Goal: Transaction & Acquisition: Book appointment/travel/reservation

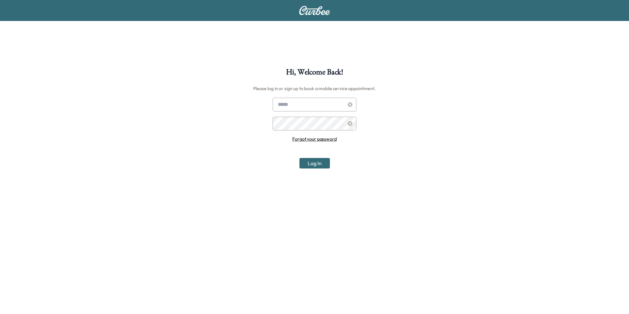
type input "**********"
click at [327, 165] on button "Log In" at bounding box center [314, 163] width 30 height 10
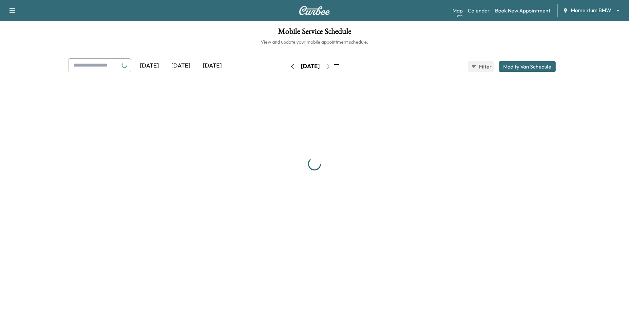
click at [587, 9] on body "Support Log Out Map Beta Calendar Book New Appointment Momentum BMW ******** ​ …" at bounding box center [314, 157] width 629 height 314
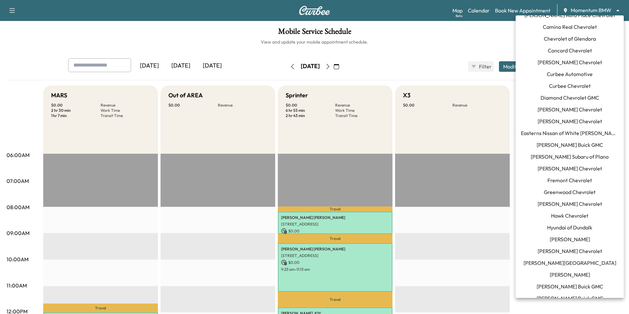
scroll to position [63, 0]
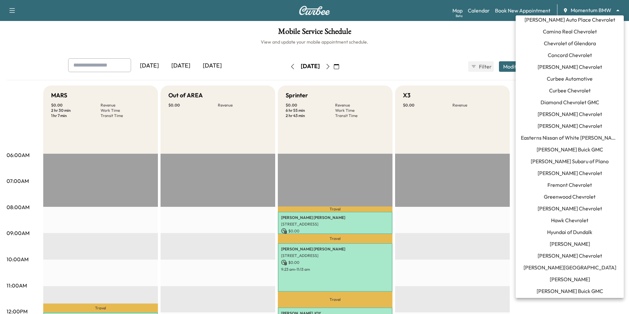
click at [607, 91] on li "Curbee Chevrolet" at bounding box center [570, 91] width 108 height 12
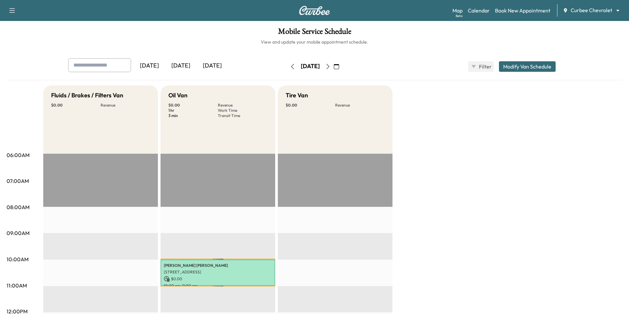
click at [339, 66] on icon "button" at bounding box center [336, 66] width 5 height 5
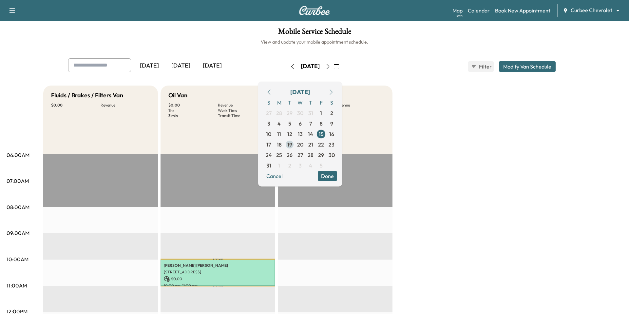
click at [292, 146] on span "19" at bounding box center [289, 145] width 5 height 8
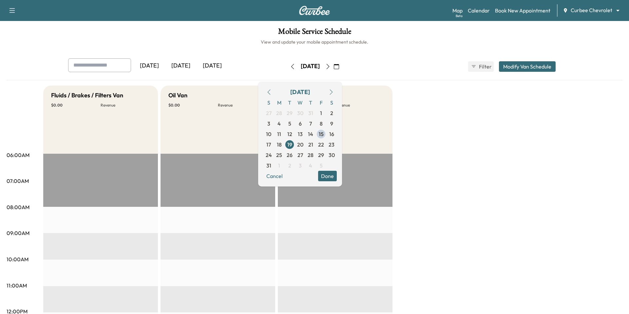
click at [335, 176] on button "Done" at bounding box center [327, 176] width 19 height 10
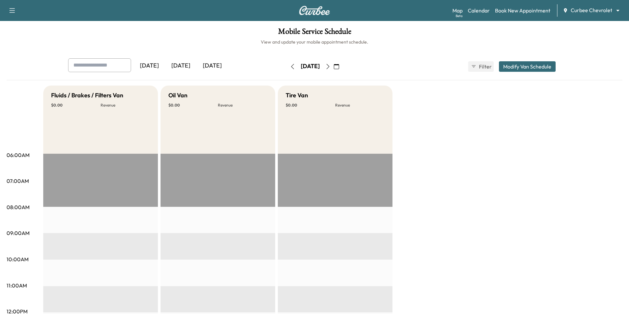
click at [525, 60] on div "Yesterday Today Tomorrow Tuesday, August 19 August 2025 S M T W T F S 27 28 29 …" at bounding box center [314, 66] width 503 height 16
click at [518, 69] on button "Modify Van Schedule" at bounding box center [527, 66] width 57 height 10
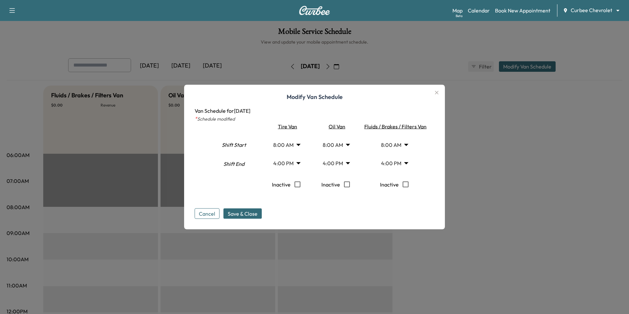
click at [276, 163] on body "Support Log Out Map Beta Calendar Book New Appointment Curbee Chevrolet *******…" at bounding box center [314, 157] width 629 height 314
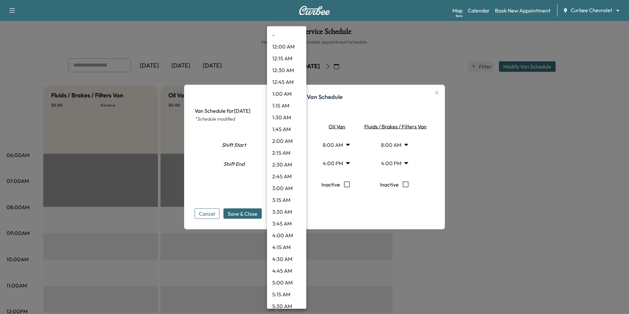
scroll to position [634, 0]
click at [293, 255] on li "5:45 PM" at bounding box center [286, 250] width 39 height 12
type input "*****"
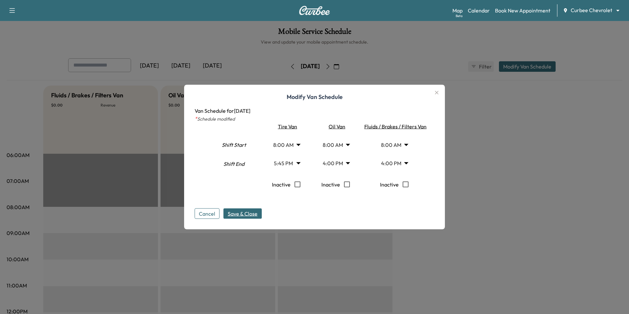
click at [241, 213] on span "Save & Close" at bounding box center [243, 214] width 30 height 8
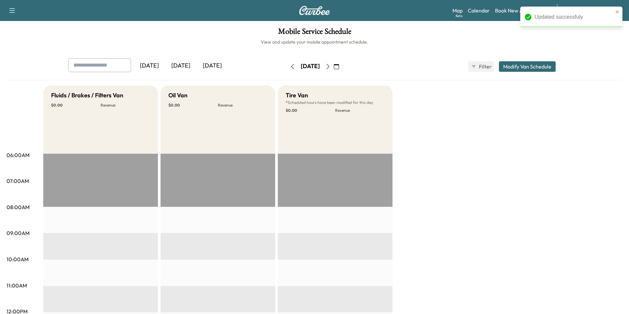
click at [525, 66] on button "Modify Van Schedule" at bounding box center [527, 66] width 57 height 10
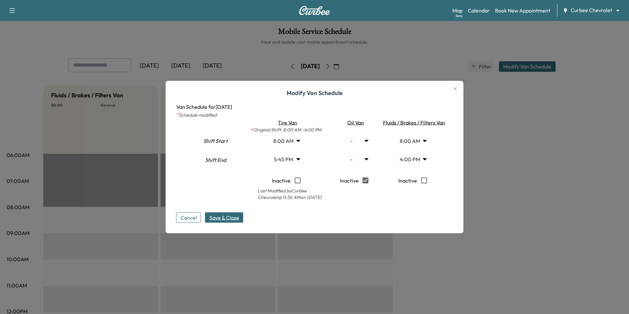
click at [212, 212] on button "Save & Close" at bounding box center [224, 217] width 38 height 10
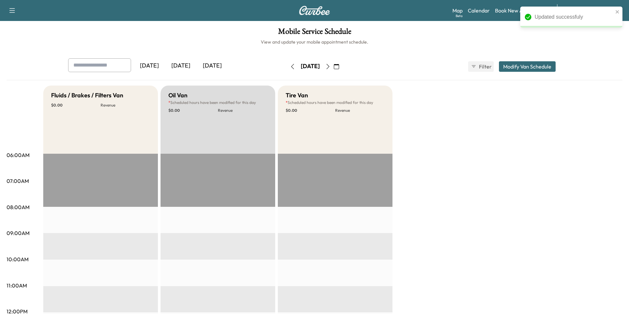
click at [518, 72] on div "Yesterday Today Tomorrow Tuesday, August 19 August 2025 S M T W T F S 27 28 29 …" at bounding box center [314, 66] width 503 height 16
click at [520, 66] on button "Modify Van Schedule" at bounding box center [527, 66] width 57 height 10
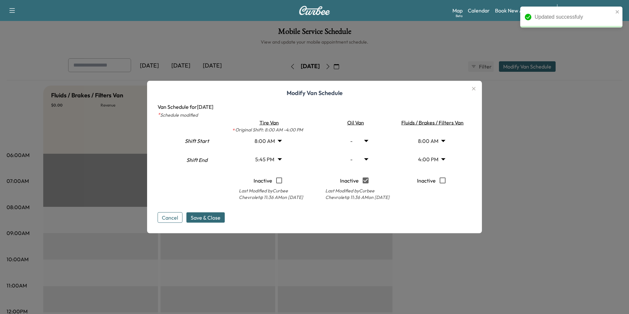
click at [368, 138] on body "Updated successfuly Support Log Out Map Beta Calendar Book New Appointment Curb…" at bounding box center [314, 157] width 629 height 314
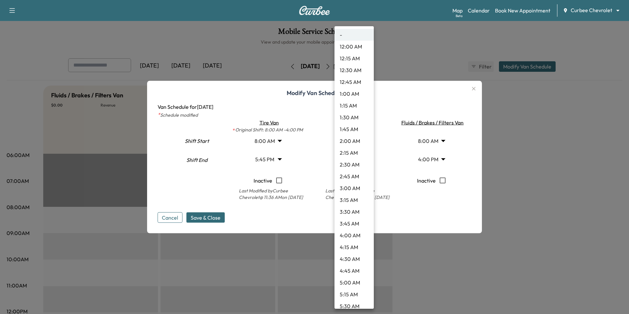
click at [364, 129] on li "1:45 AM" at bounding box center [353, 129] width 39 height 12
type input "****"
type input "**"
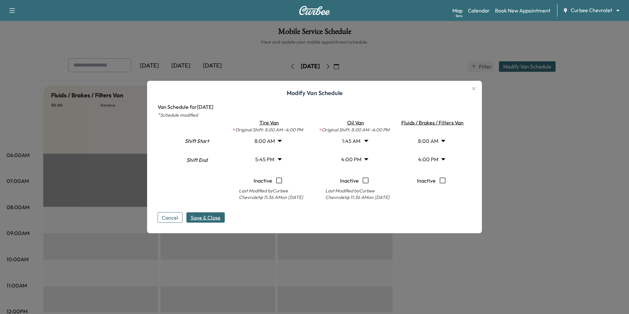
click at [208, 215] on span "Save & Close" at bounding box center [206, 218] width 30 height 8
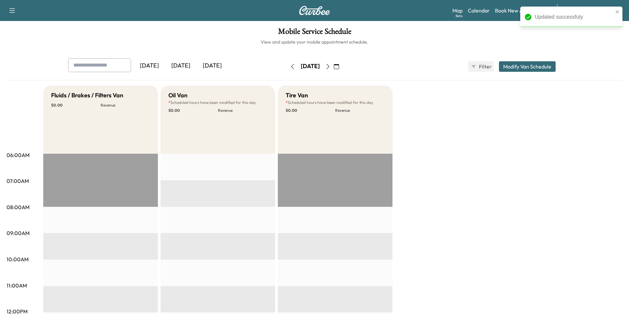
click at [524, 60] on div "Yesterday Today Tomorrow Tuesday, August 19 August 2025 S M T W T F S 27 28 29 …" at bounding box center [314, 66] width 503 height 16
click at [333, 64] on button "button" at bounding box center [327, 66] width 11 height 10
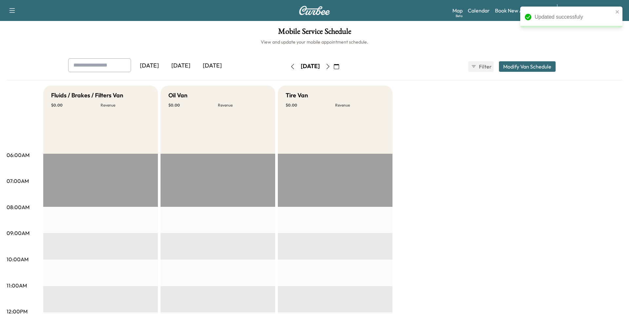
click at [333, 65] on div "Wednesday, August 20" at bounding box center [310, 66] width 47 height 10
click at [330, 65] on icon "button" at bounding box center [327, 66] width 5 height 5
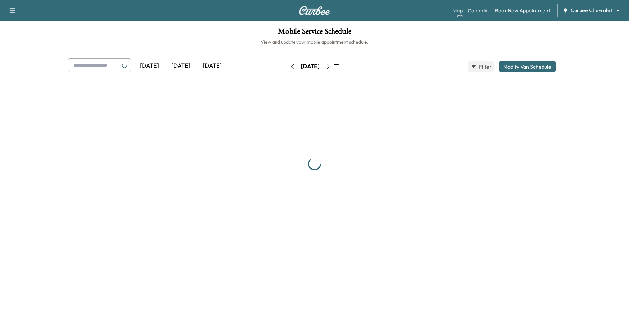
click at [342, 65] on button "button" at bounding box center [336, 66] width 11 height 10
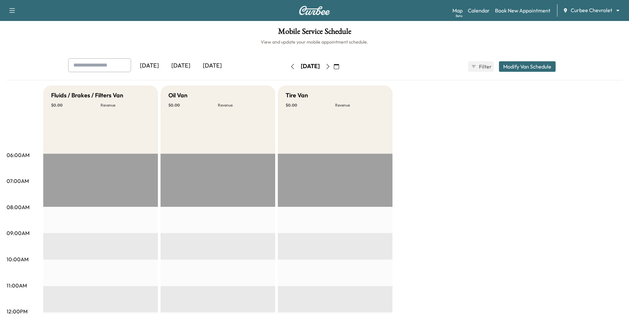
click at [330, 65] on icon "button" at bounding box center [327, 66] width 5 height 5
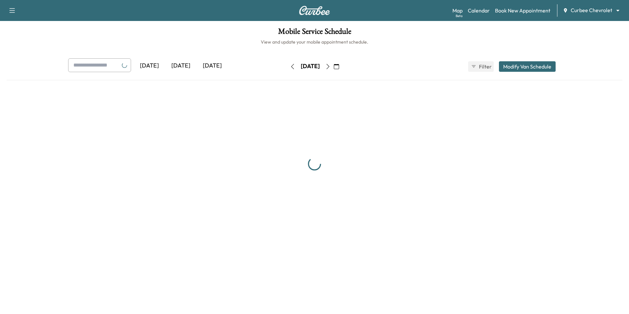
click at [342, 65] on button "button" at bounding box center [336, 66] width 11 height 10
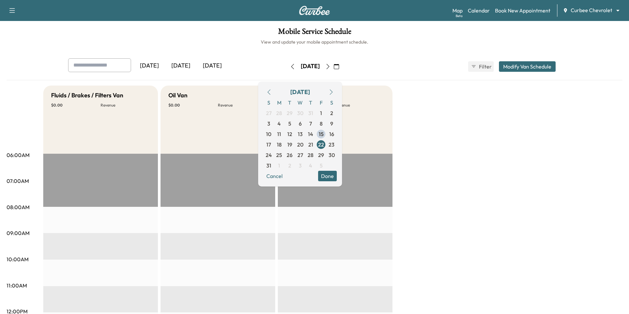
click at [330, 65] on icon "button" at bounding box center [327, 66] width 5 height 5
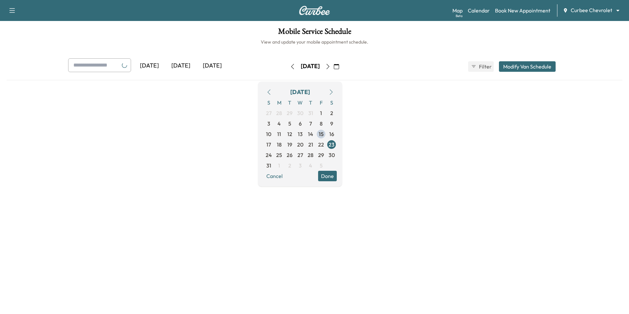
click at [330, 65] on icon "button" at bounding box center [327, 66] width 5 height 5
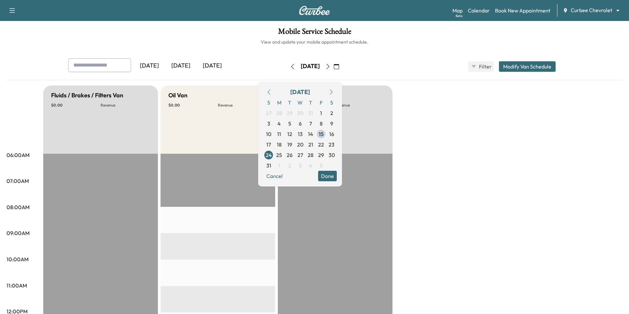
click at [330, 65] on icon "button" at bounding box center [327, 66] width 5 height 5
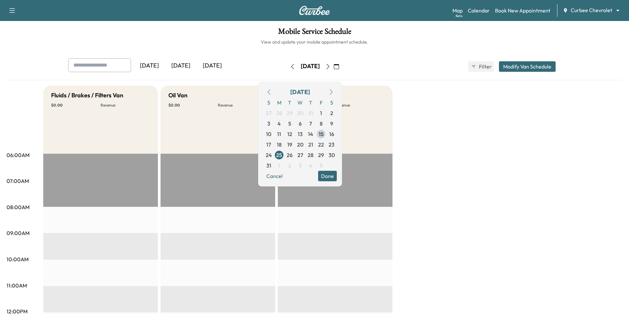
click at [290, 66] on icon "button" at bounding box center [292, 66] width 5 height 5
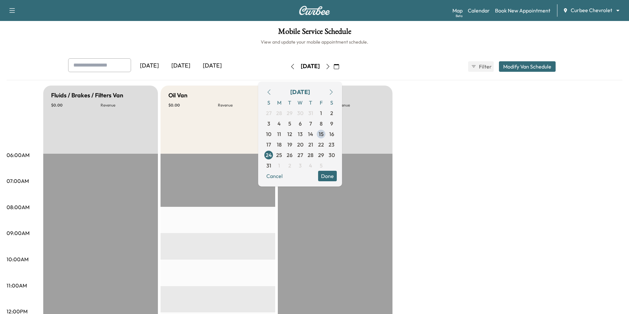
click at [238, 150] on div "Oil Van $ 0.00 Revenue" at bounding box center [217, 119] width 115 height 68
click at [286, 177] on button "Cancel" at bounding box center [274, 176] width 22 height 10
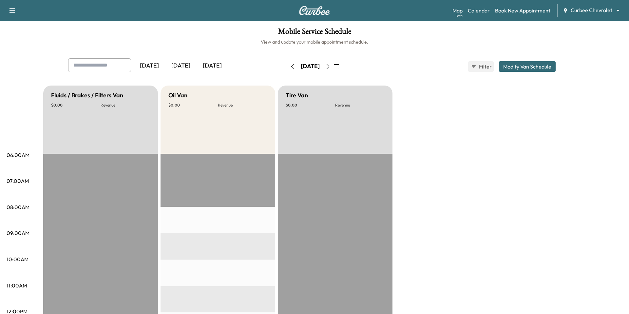
click at [517, 67] on button "Modify Van Schedule" at bounding box center [527, 66] width 57 height 10
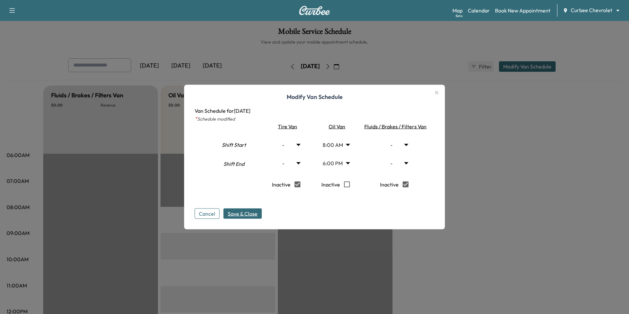
click at [407, 145] on body "Support Log Out Map Beta Calendar Book New Appointment Curbee Chevrolet *******…" at bounding box center [314, 157] width 629 height 314
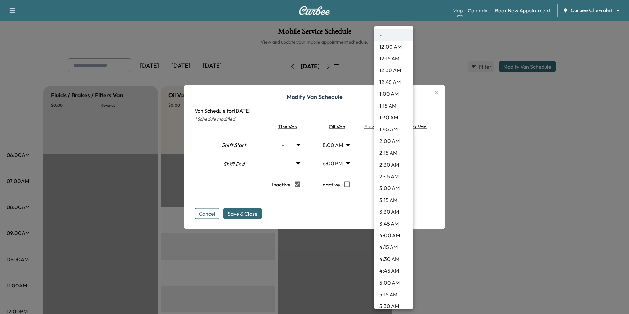
click at [438, 147] on div at bounding box center [314, 157] width 629 height 314
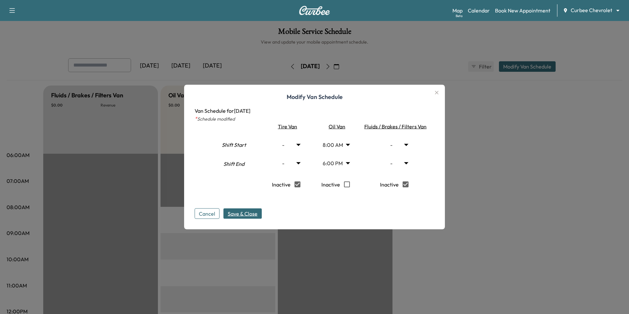
type input "*"
click at [396, 146] on body "Support Log Out Map Beta Calendar Book New Appointment Curbee Chevrolet *******…" at bounding box center [314, 157] width 629 height 314
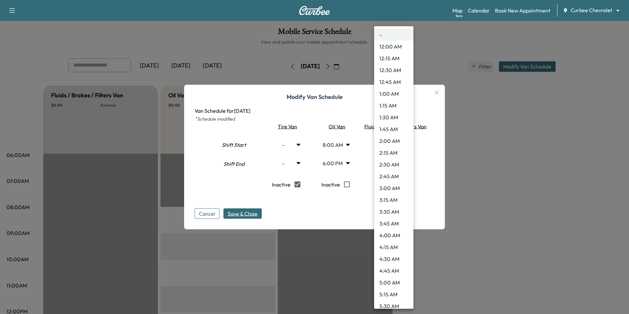
click at [438, 175] on div at bounding box center [314, 157] width 629 height 314
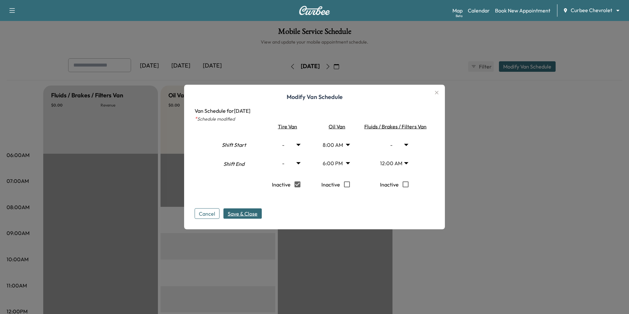
click at [387, 135] on div at bounding box center [394, 132] width 65 height 5
click at [391, 144] on body "Support Log Out Map Beta Calendar Book New Appointment Curbee Chevrolet *******…" at bounding box center [314, 157] width 629 height 314
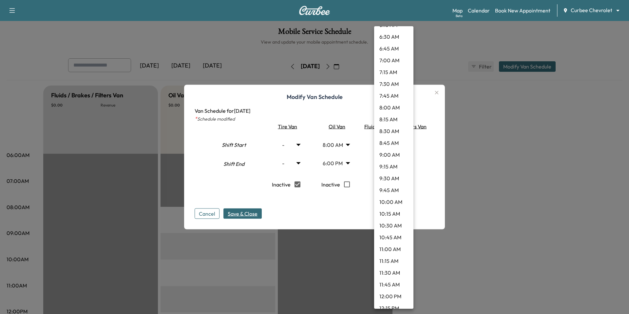
scroll to position [386, 0]
click at [400, 254] on li "12:30 PM" at bounding box center [393, 250] width 39 height 12
type input "****"
click at [404, 159] on body "Support Log Out Map Beta Calendar Book New Appointment Curbee Chevrolet *******…" at bounding box center [314, 157] width 629 height 314
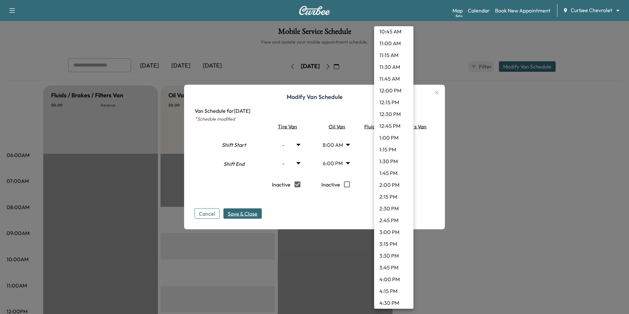
scroll to position [619, 0]
click at [394, 302] on li "6:30 PM" at bounding box center [393, 300] width 39 height 12
type input "****"
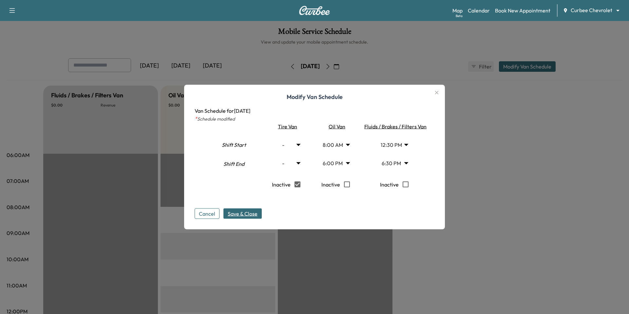
click at [252, 215] on span "Save & Close" at bounding box center [243, 214] width 30 height 8
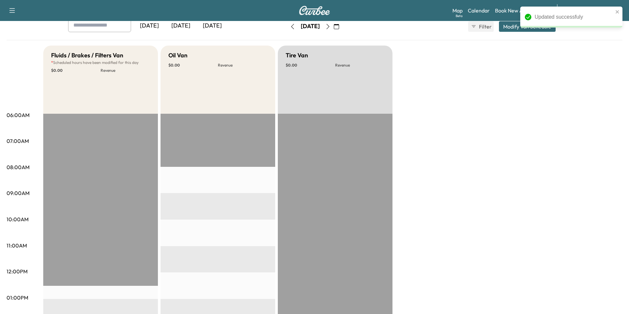
scroll to position [0, 0]
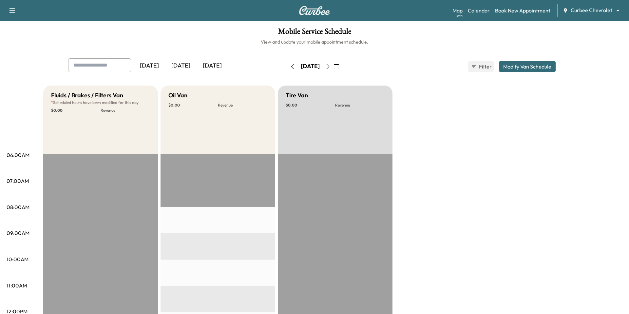
click at [200, 24] on div "Mobile Service Schedule View and update your mobile appointment schedule. Yeste…" at bounding box center [314, 302] width 629 height 562
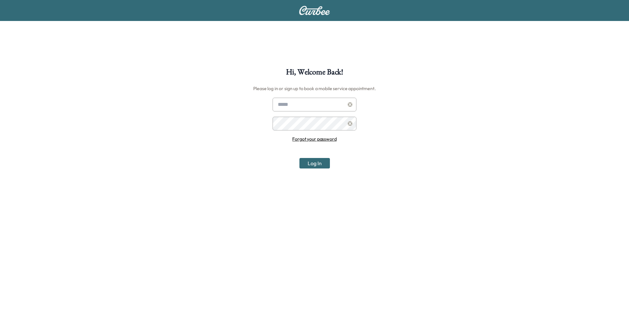
type input "**********"
click at [204, 70] on div "**********" at bounding box center [314, 225] width 629 height 314
type input "**********"
click at [351, 102] on icon at bounding box center [350, 104] width 5 height 5
click at [306, 102] on input "text" at bounding box center [315, 105] width 84 height 14
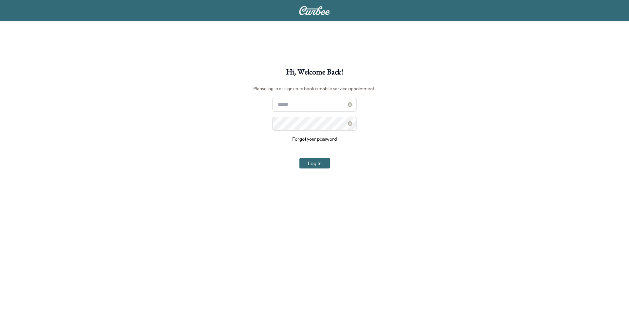
click at [251, 77] on div "Hi, Welcome Back! Please log in or sign up to book a mobile service appointment…" at bounding box center [314, 225] width 629 height 314
click at [312, 106] on input "text" at bounding box center [315, 105] width 84 height 14
type input "*"
click at [286, 108] on input "text" at bounding box center [315, 105] width 84 height 14
click at [282, 100] on input "text" at bounding box center [315, 105] width 84 height 14
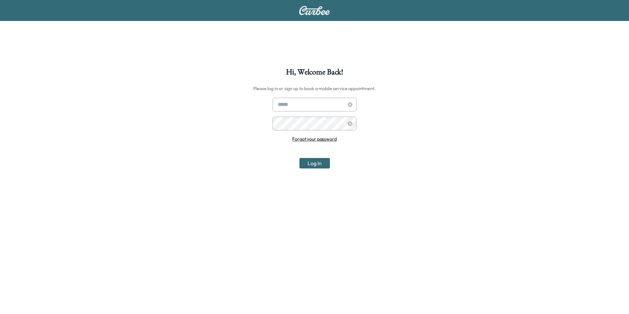
click at [286, 106] on input "text" at bounding box center [315, 105] width 84 height 14
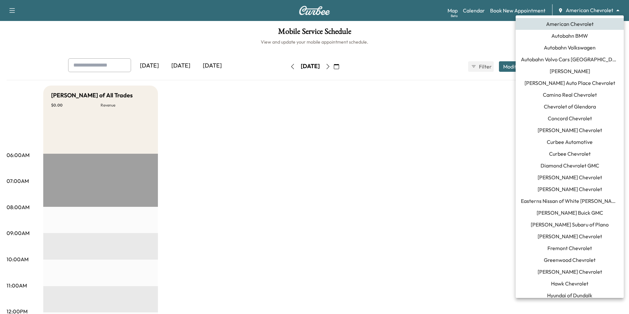
click at [612, 13] on body "Support Log Out Map Beta Calendar Book New Appointment American Chevrolet *****…" at bounding box center [314, 157] width 629 height 314
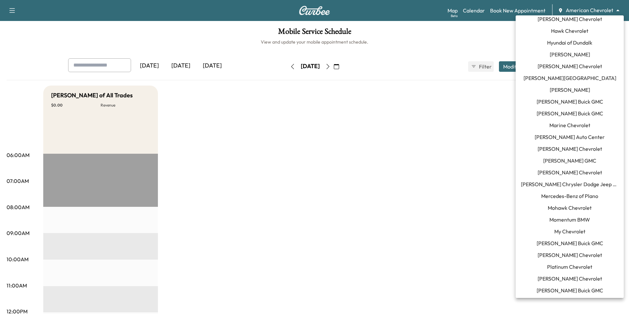
scroll to position [221, 0]
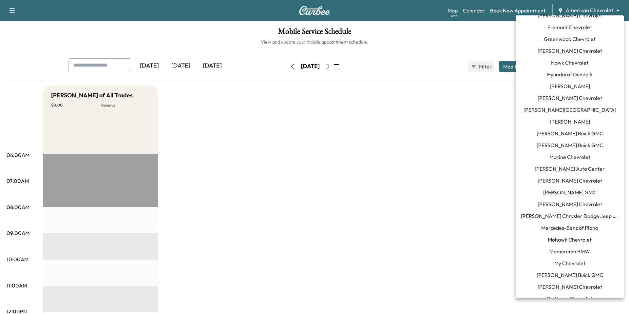
click at [592, 95] on span "[PERSON_NAME] Chevrolet" at bounding box center [569, 98] width 65 height 8
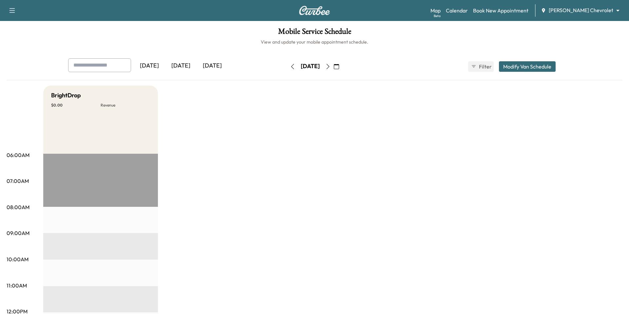
click at [600, 5] on div "Map Beta Calendar Book New Appointment Jay Hodge Chevrolet ******** ​" at bounding box center [526, 10] width 193 height 12
click at [599, 8] on body "Support Log Out Map Beta Calendar Book New Appointment Jay Hodge Chevrolet ****…" at bounding box center [314, 157] width 629 height 314
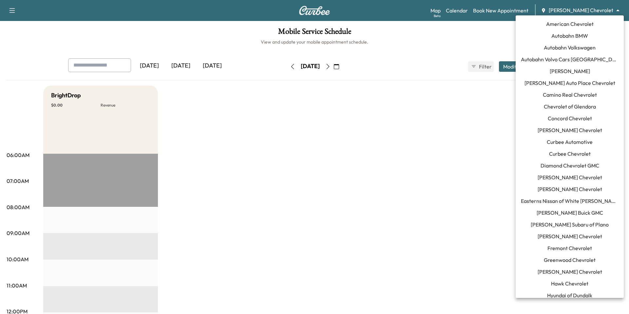
scroll to position [162, 0]
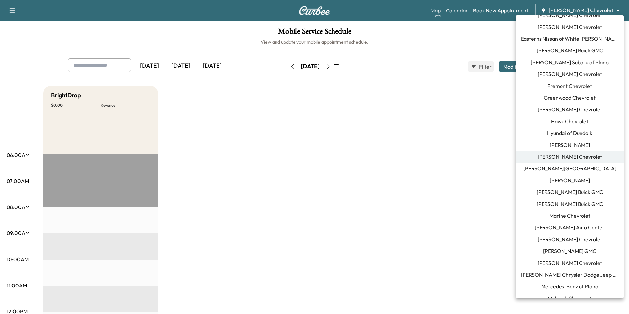
click at [469, 120] on div at bounding box center [314, 157] width 629 height 314
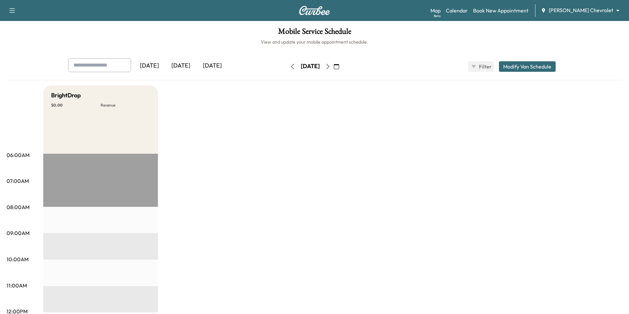
click at [8, 9] on button "button" at bounding box center [12, 10] width 14 height 10
click at [84, 30] on h1 "Mobile Service Schedule" at bounding box center [315, 33] width 616 height 11
click at [497, 12] on link "Book New Appointment" at bounding box center [500, 11] width 55 height 8
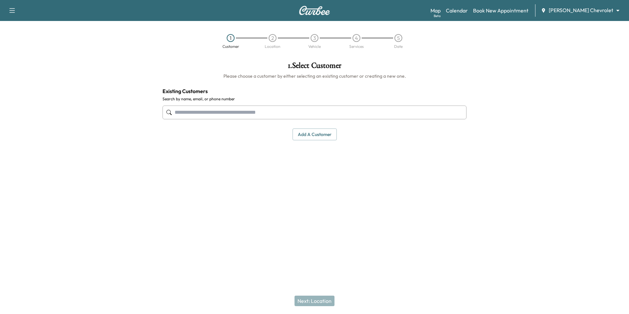
click at [363, 110] on input "text" at bounding box center [314, 112] width 304 height 14
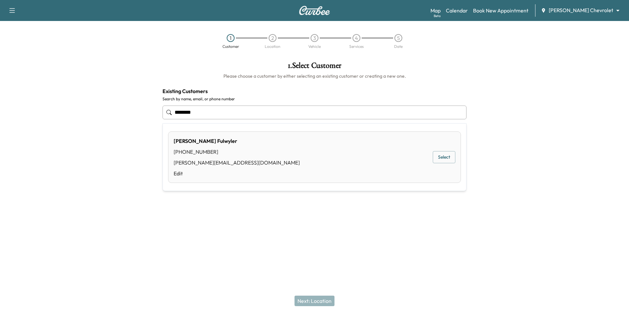
click at [388, 161] on div "Paul Fulwyler (661) 477-9974 paul@curbee.com Edit Select" at bounding box center [314, 156] width 293 height 51
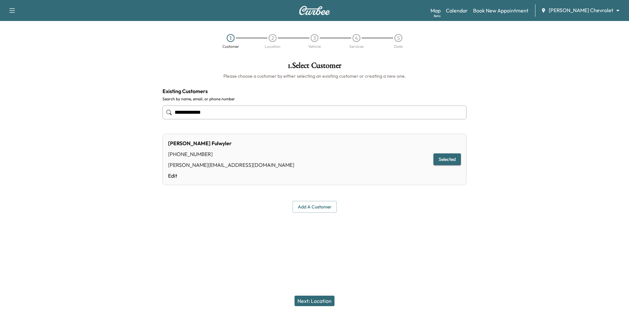
type input "**********"
click at [324, 301] on button "Next: Location" at bounding box center [314, 300] width 40 height 10
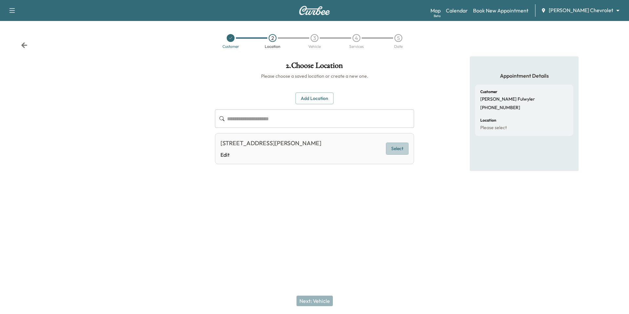
click at [401, 147] on button "Select" at bounding box center [397, 148] width 23 height 12
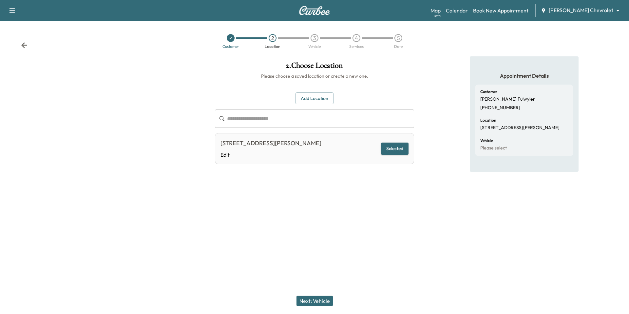
click at [325, 305] on button "Next: Vehicle" at bounding box center [314, 300] width 36 height 10
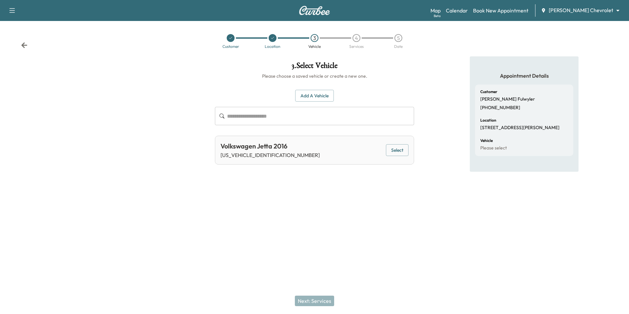
click at [325, 140] on div "Volkswagen Jetta 2016 3VWD17AJ9GM264384 Select" at bounding box center [314, 150] width 199 height 29
click at [399, 149] on button "Select" at bounding box center [397, 150] width 23 height 12
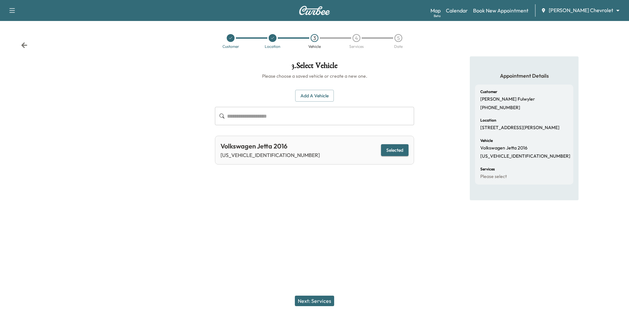
click at [323, 303] on button "Next: Services" at bounding box center [314, 300] width 39 height 10
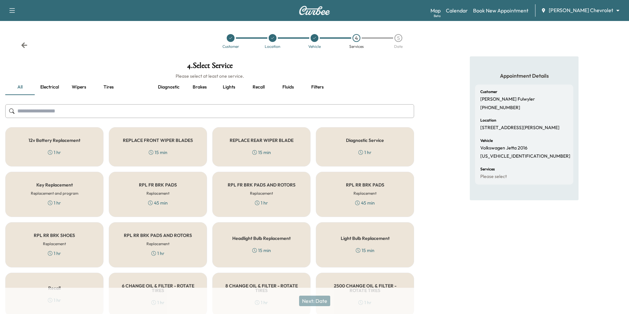
click at [65, 198] on div "Key Replacement Replacement and program 1 hr" at bounding box center [54, 194] width 98 height 45
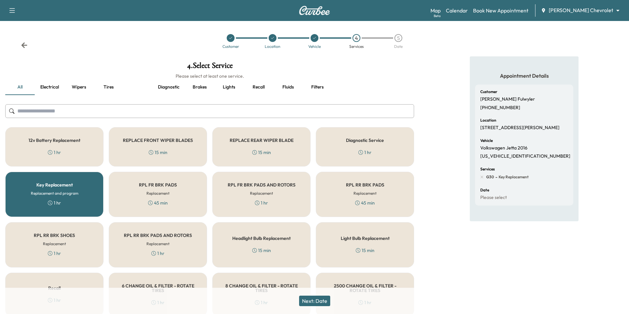
click at [311, 303] on button "Next: Date" at bounding box center [314, 300] width 31 height 10
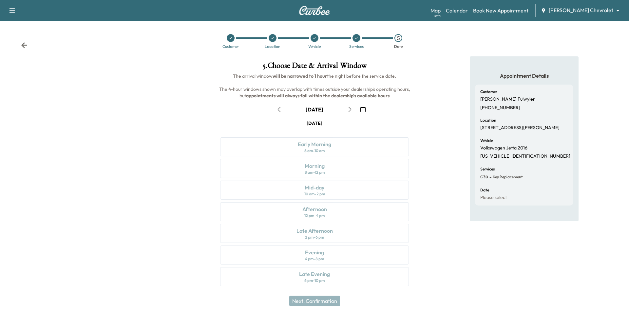
click at [350, 109] on icon "button" at bounding box center [349, 109] width 5 height 5
click at [350, 108] on icon "button" at bounding box center [349, 109] width 5 height 5
click at [342, 166] on div "Morning 8 am - 12 pm" at bounding box center [314, 168] width 189 height 19
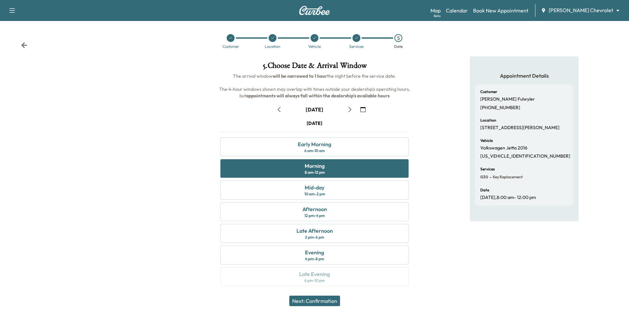
click at [331, 304] on button "Next: Confirmation" at bounding box center [314, 300] width 51 height 10
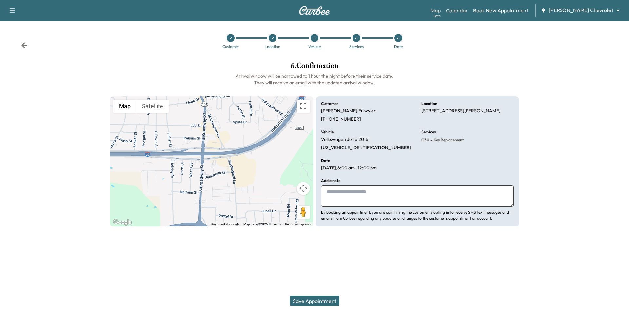
click at [324, 302] on button "Save Appointment" at bounding box center [314, 300] width 49 height 10
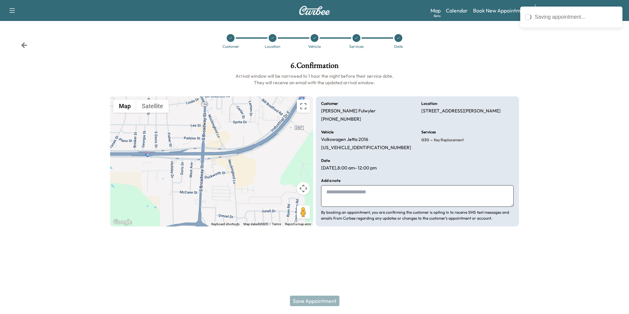
click at [22, 47] on icon at bounding box center [24, 45] width 7 height 7
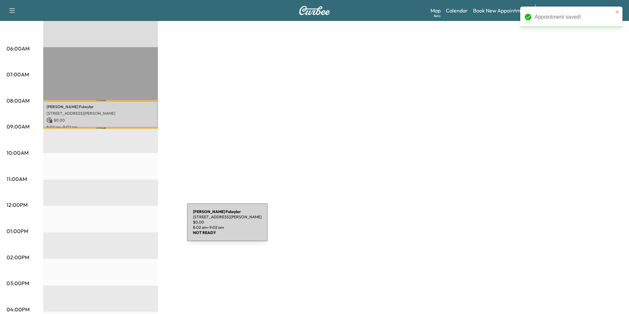
scroll to position [107, 0]
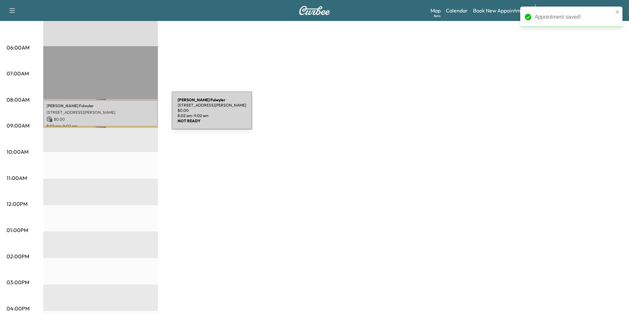
click at [122, 114] on p "130 Shannon Rd E, Sulphur Springs, TX 75482, USA" at bounding box center [101, 112] width 108 height 5
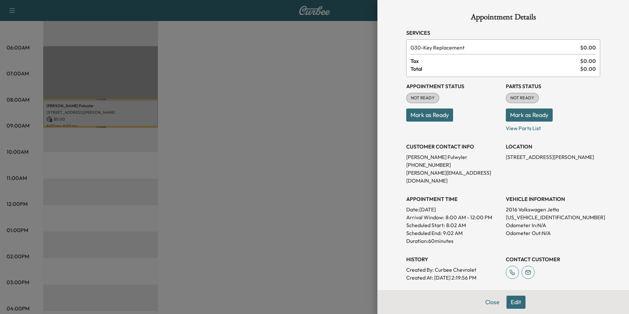
click at [525, 302] on button "Edit" at bounding box center [515, 301] width 19 height 13
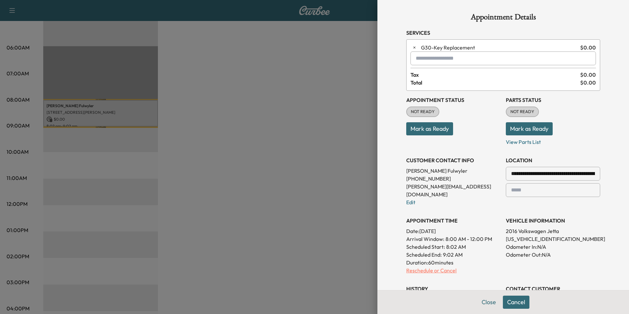
click at [438, 266] on p "Reschedule or Cancel" at bounding box center [453, 270] width 94 height 8
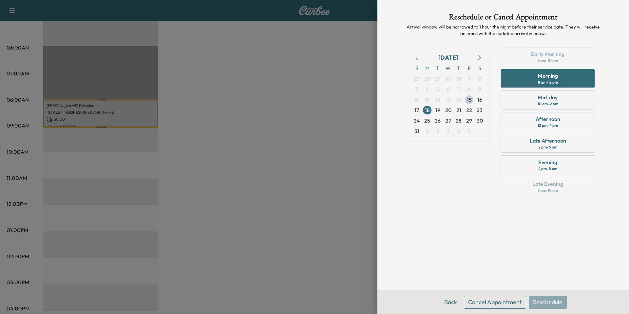
click at [533, 313] on div "Back Cancel Appointment Reschedule" at bounding box center [503, 302] width 252 height 24
click at [521, 304] on button "Cancel Appointment" at bounding box center [495, 301] width 62 height 13
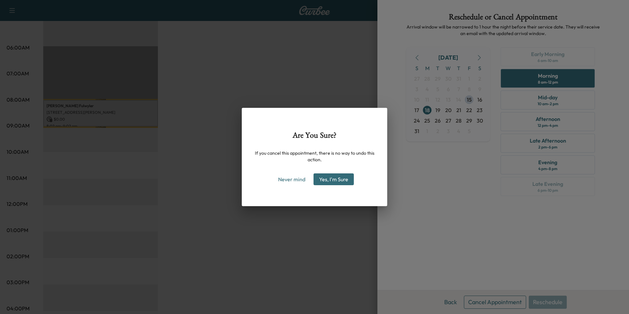
click at [342, 179] on button "Yes, I'm Sure" at bounding box center [333, 179] width 40 height 12
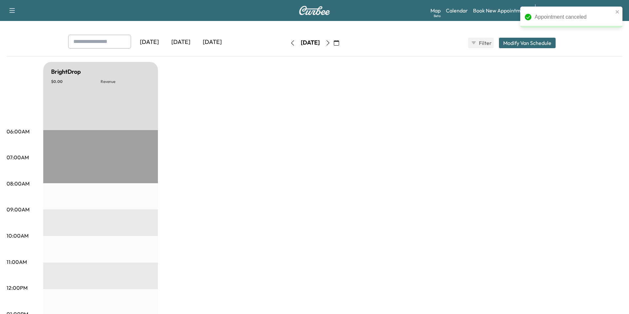
scroll to position [0, 0]
